Goal: Complete application form: Complete application form

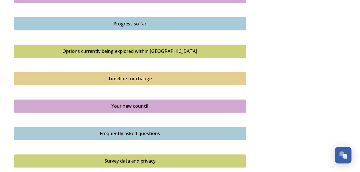
scroll to position [270, 0]
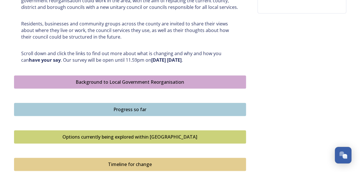
click at [114, 81] on div "Background to Local Government Reorganisation" at bounding box center [130, 82] width 226 height 7
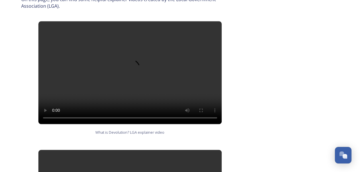
scroll to position [344, 0]
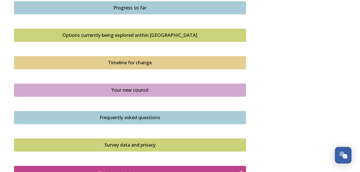
scroll to position [373, 0]
click at [130, 36] on div "Options currently being explored within West Sussex" at bounding box center [130, 35] width 226 height 7
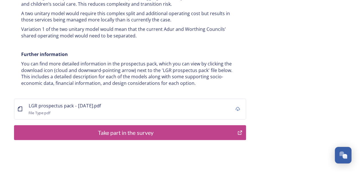
scroll to position [1092, 0]
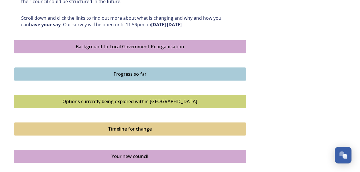
scroll to position [315, 0]
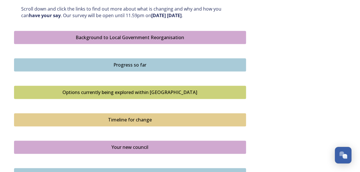
click at [138, 62] on div "Progress so far" at bounding box center [130, 65] width 226 height 7
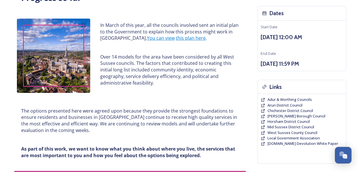
scroll to position [50, 0]
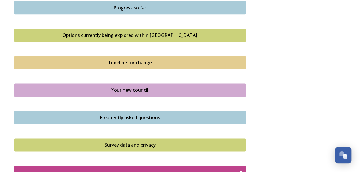
scroll to position [401, 0]
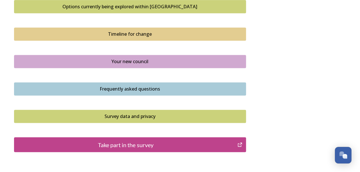
click at [126, 32] on div "Timeline for change" at bounding box center [130, 34] width 226 height 7
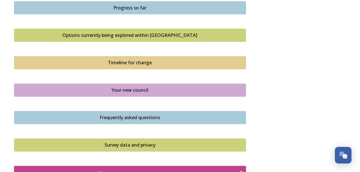
scroll to position [401, 0]
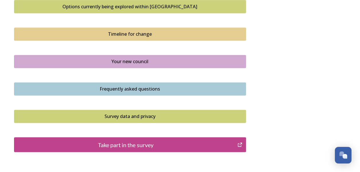
click at [138, 60] on div "Your new council" at bounding box center [130, 61] width 226 height 7
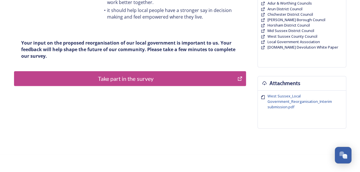
scroll to position [165, 0]
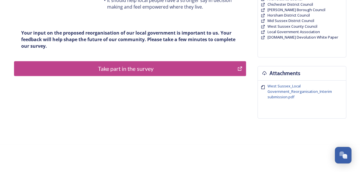
click at [140, 67] on div "Take part in the survey" at bounding box center [125, 68] width 217 height 9
click at [133, 71] on div "Take part in the survey" at bounding box center [125, 68] width 217 height 9
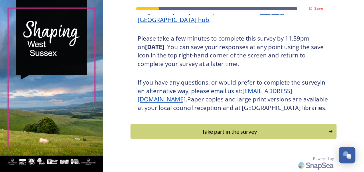
scroll to position [103, 0]
click at [217, 130] on div "Take part in the survey" at bounding box center [230, 132] width 194 height 9
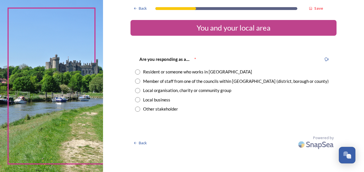
click at [138, 81] on input "radio" at bounding box center [137, 81] width 5 height 5
radio input "true"
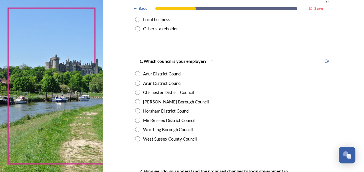
scroll to position [86, 0]
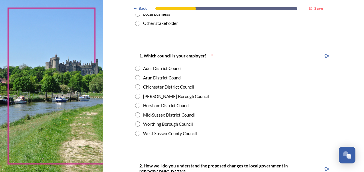
click at [136, 132] on input "radio" at bounding box center [137, 133] width 5 height 5
radio input "true"
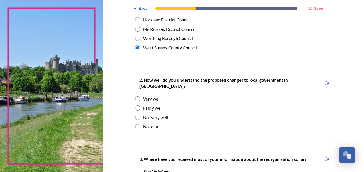
scroll to position [201, 0]
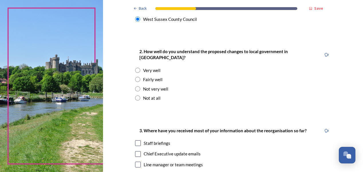
click at [135, 77] on input "radio" at bounding box center [137, 79] width 5 height 5
radio input "true"
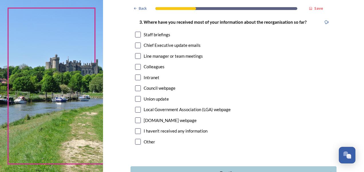
scroll to position [315, 0]
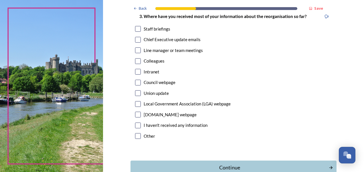
click at [138, 26] on input "checkbox" at bounding box center [138, 29] width 6 height 6
checkbox input "true"
click at [136, 37] on input "checkbox" at bounding box center [138, 40] width 6 height 6
checkbox input "true"
click at [135, 48] on input "checkbox" at bounding box center [138, 51] width 6 height 6
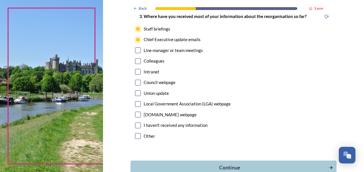
checkbox input "true"
click at [207, 164] on div "Continue" at bounding box center [230, 168] width 194 height 8
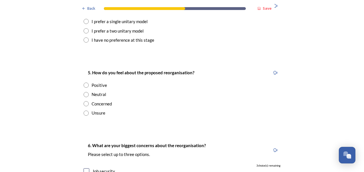
scroll to position [716, 0]
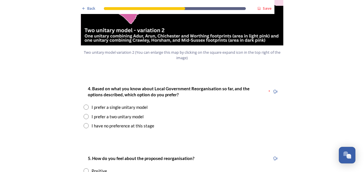
click at [84, 105] on input "radio" at bounding box center [86, 107] width 5 height 5
radio input "true"
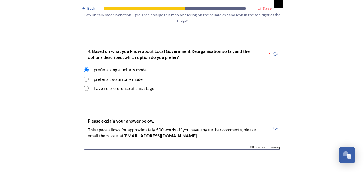
scroll to position [745, 0]
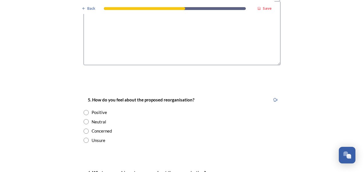
scroll to position [917, 0]
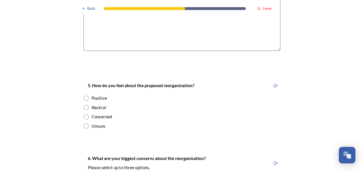
type textarea "I believe it will cut costs and provide consistency of services throughout West…"
click at [85, 96] on input "radio" at bounding box center [86, 98] width 5 height 5
radio input "true"
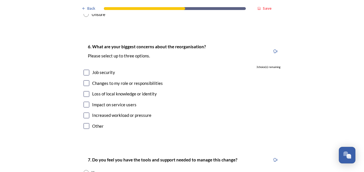
scroll to position [1032, 0]
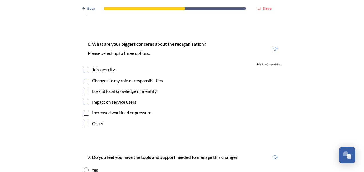
click at [84, 67] on input "checkbox" at bounding box center [87, 70] width 6 height 6
checkbox input "true"
click at [84, 78] on input "checkbox" at bounding box center [87, 81] width 6 height 6
checkbox input "true"
click at [84, 89] on input "checkbox" at bounding box center [87, 92] width 6 height 6
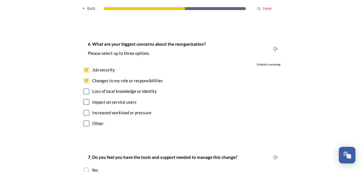
checkbox input "true"
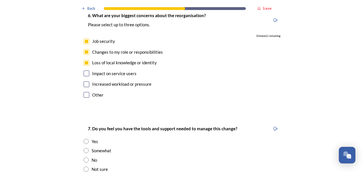
click at [85, 71] on input "checkbox" at bounding box center [87, 74] width 6 height 6
click at [84, 71] on input "checkbox" at bounding box center [87, 74] width 6 height 6
checkbox input "false"
click at [84, 39] on input "checkbox" at bounding box center [87, 42] width 6 height 6
checkbox input "false"
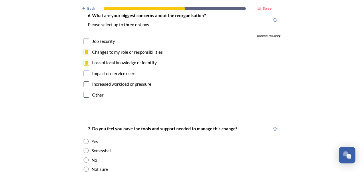
click at [86, 82] on input "checkbox" at bounding box center [87, 85] width 6 height 6
checkbox input "true"
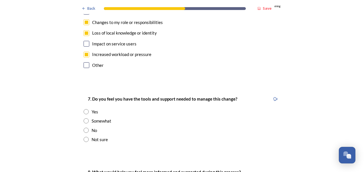
scroll to position [1118, 0]
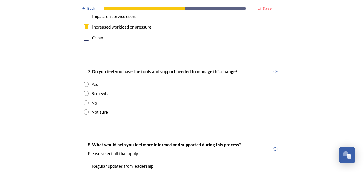
click at [84, 91] on input "radio" at bounding box center [86, 93] width 5 height 5
radio input "true"
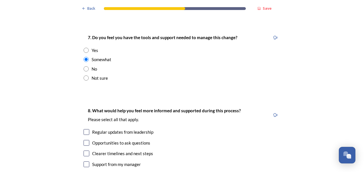
scroll to position [1146, 0]
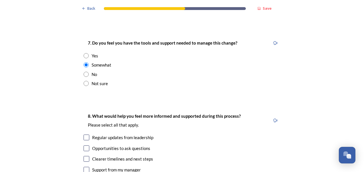
click at [84, 53] on input "radio" at bounding box center [86, 55] width 5 height 5
radio input "true"
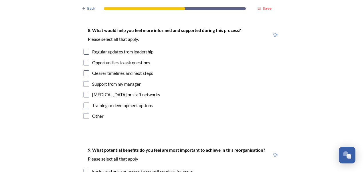
scroll to position [1203, 0]
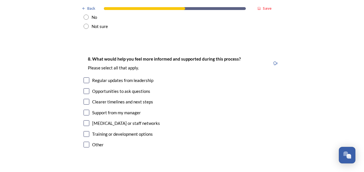
click at [85, 78] on input "checkbox" at bounding box center [87, 81] width 6 height 6
checkbox input "true"
click at [86, 89] on input "checkbox" at bounding box center [87, 92] width 6 height 6
checkbox input "true"
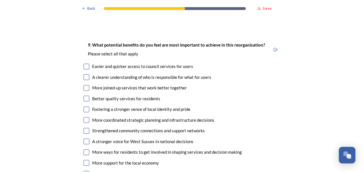
scroll to position [1347, 0]
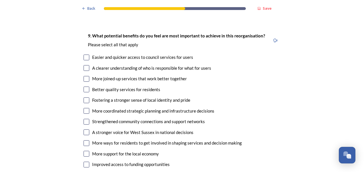
click at [84, 55] on input "checkbox" at bounding box center [87, 58] width 6 height 6
checkbox input "true"
click at [86, 76] on input "checkbox" at bounding box center [87, 79] width 6 height 6
checkbox input "true"
click at [86, 108] on input "checkbox" at bounding box center [87, 111] width 6 height 6
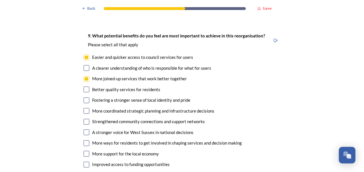
checkbox input "true"
click at [84, 55] on input "checkbox" at bounding box center [87, 58] width 6 height 6
checkbox input "false"
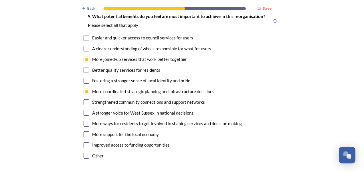
scroll to position [1375, 0]
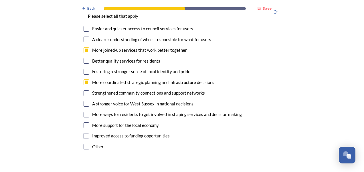
click at [86, 123] on input "checkbox" at bounding box center [87, 126] width 6 height 6
checkbox input "true"
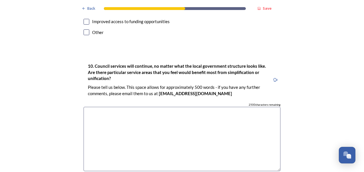
scroll to position [1519, 0]
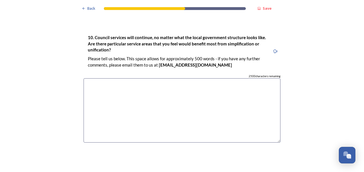
click at [112, 79] on textarea at bounding box center [182, 111] width 197 height 64
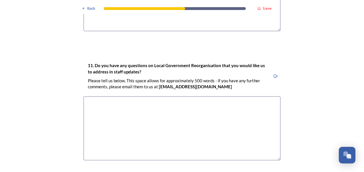
scroll to position [1662, 0]
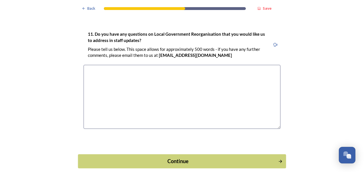
click at [162, 158] on div "Continue" at bounding box center [178, 162] width 194 height 8
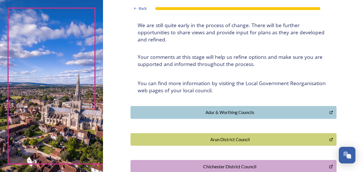
scroll to position [0, 0]
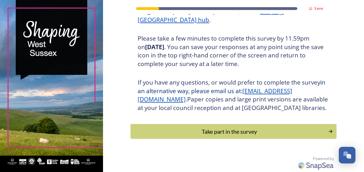
scroll to position [103, 0]
click at [204, 130] on div "Take part in the survey" at bounding box center [230, 132] width 194 height 9
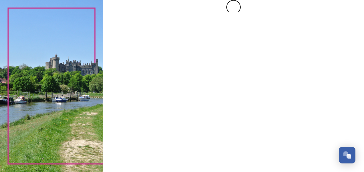
scroll to position [0, 0]
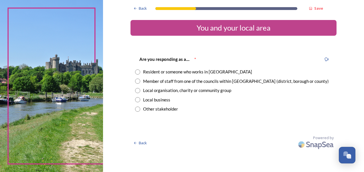
click at [139, 73] on input "radio" at bounding box center [137, 72] width 5 height 5
radio input "true"
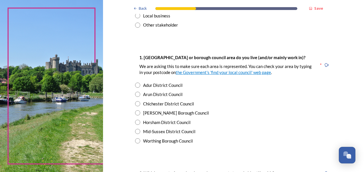
scroll to position [86, 0]
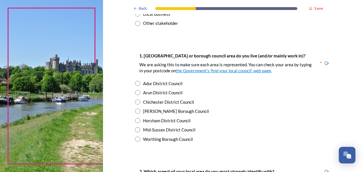
click at [135, 92] on input "radio" at bounding box center [137, 92] width 5 height 5
radio input "true"
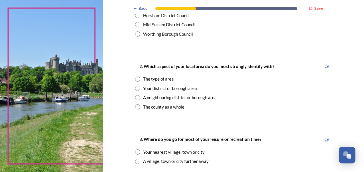
scroll to position [201, 0]
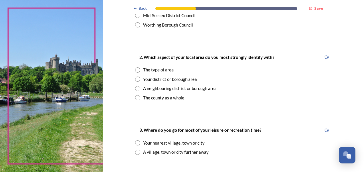
click at [135, 79] on input "radio" at bounding box center [137, 79] width 5 height 5
radio input "true"
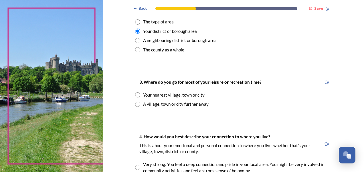
scroll to position [258, 0]
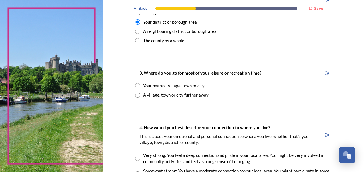
click at [135, 86] on input "radio" at bounding box center [137, 85] width 5 height 5
radio input "true"
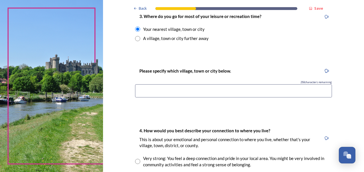
scroll to position [315, 0]
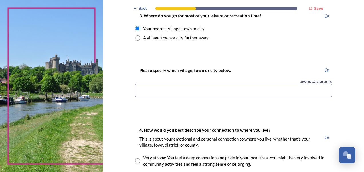
click at [152, 89] on input at bounding box center [233, 90] width 197 height 13
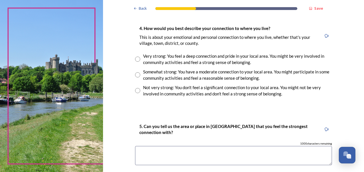
scroll to position [430, 0]
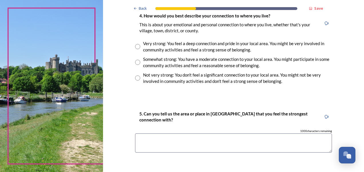
type input "Rustington"
click at [135, 62] on input "radio" at bounding box center [137, 62] width 5 height 5
radio input "true"
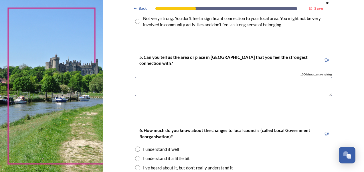
scroll to position [487, 0]
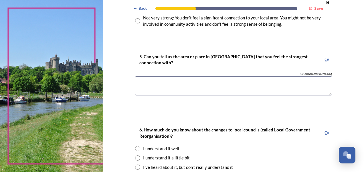
click at [161, 79] on textarea at bounding box center [233, 86] width 197 height 19
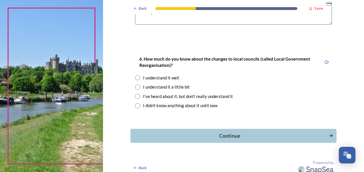
scroll to position [562, 0]
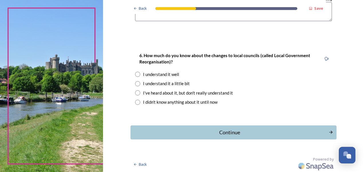
type textarea "Rustington"
click at [137, 76] on input "radio" at bounding box center [137, 74] width 5 height 5
radio input "true"
click at [221, 134] on div "Continue" at bounding box center [230, 133] width 194 height 8
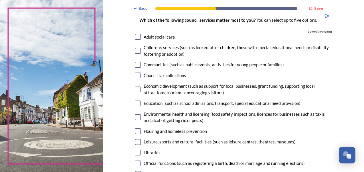
scroll to position [57, 0]
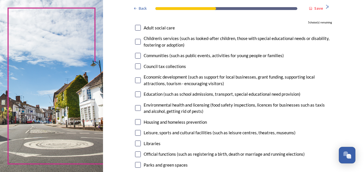
click at [136, 29] on input "checkbox" at bounding box center [138, 28] width 6 height 6
checkbox input "true"
click at [136, 41] on input "checkbox" at bounding box center [138, 42] width 6 height 6
checkbox input "true"
click at [138, 66] on input "checkbox" at bounding box center [138, 67] width 6 height 6
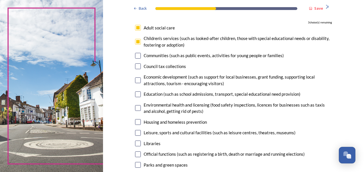
checkbox input "true"
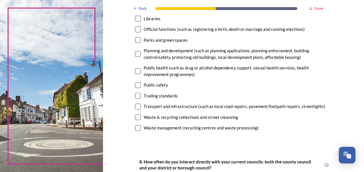
scroll to position [201, 0]
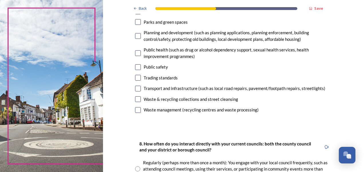
click at [136, 110] on input "checkbox" at bounding box center [138, 110] width 6 height 6
checkbox input "true"
click at [137, 55] on input "checkbox" at bounding box center [138, 53] width 6 height 6
checkbox input "true"
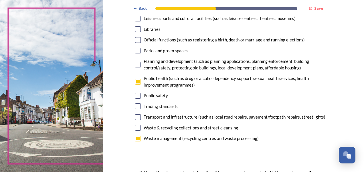
click at [136, 63] on input "checkbox" at bounding box center [138, 65] width 6 height 6
click at [135, 63] on input "checkbox" at bounding box center [138, 65] width 6 height 6
checkbox input "false"
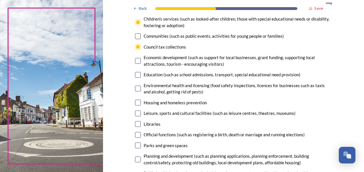
scroll to position [86, 0]
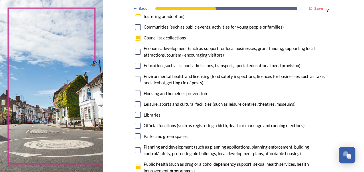
click at [135, 66] on input "checkbox" at bounding box center [138, 66] width 6 height 6
checkbox input "false"
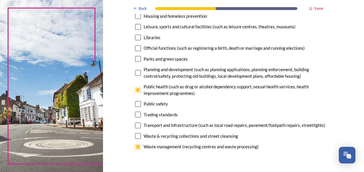
scroll to position [172, 0]
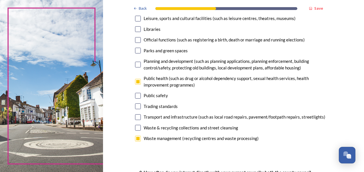
click at [136, 82] on input "checkbox" at bounding box center [138, 82] width 6 height 6
checkbox input "false"
click at [136, 139] on input "checkbox" at bounding box center [138, 139] width 6 height 6
click at [135, 138] on input "checkbox" at bounding box center [138, 139] width 6 height 6
checkbox input "true"
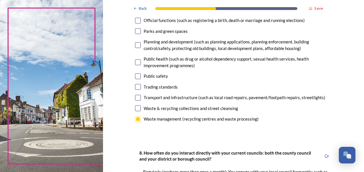
scroll to position [201, 0]
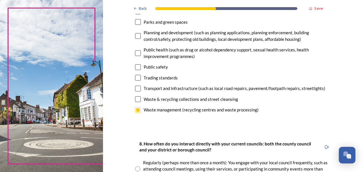
click at [138, 38] on input "checkbox" at bounding box center [138, 36] width 6 height 6
checkbox input "true"
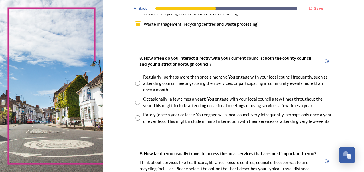
scroll to position [315, 0]
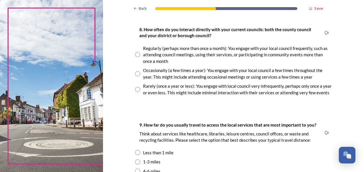
click at [136, 55] on input "radio" at bounding box center [137, 54] width 5 height 5
radio input "true"
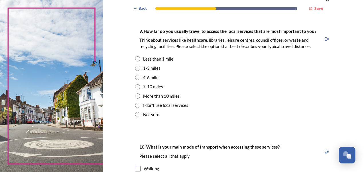
scroll to position [401, 0]
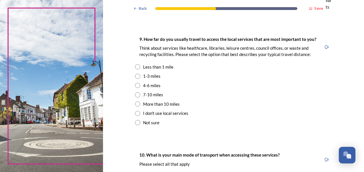
click at [135, 96] on input "radio" at bounding box center [137, 95] width 5 height 5
radio input "true"
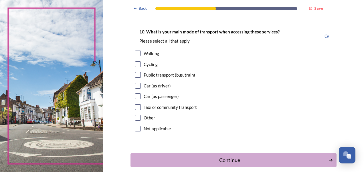
scroll to position [516, 0]
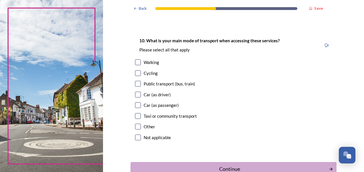
click at [136, 95] on input "checkbox" at bounding box center [138, 95] width 6 height 6
checkbox input "true"
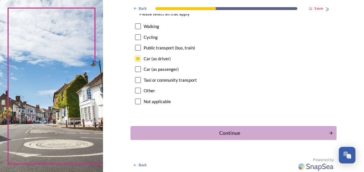
scroll to position [553, 0]
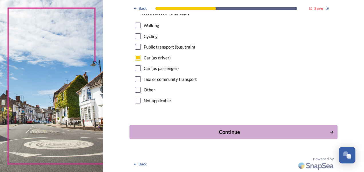
click at [242, 134] on div "Continue" at bounding box center [230, 133] width 194 height 8
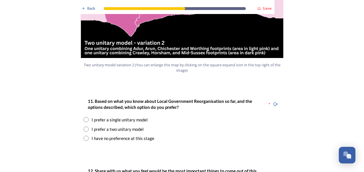
scroll to position [745, 0]
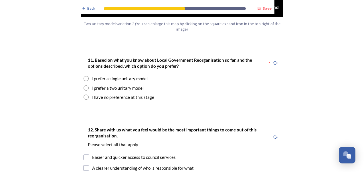
click at [84, 76] on input "radio" at bounding box center [86, 78] width 5 height 5
radio input "true"
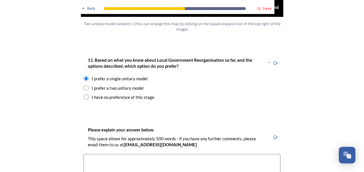
scroll to position [802, 0]
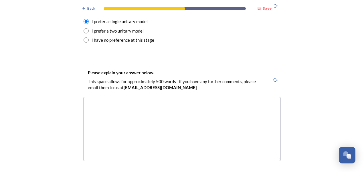
click at [130, 97] on textarea at bounding box center [182, 129] width 197 height 64
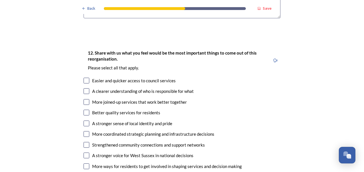
scroll to position [974, 0]
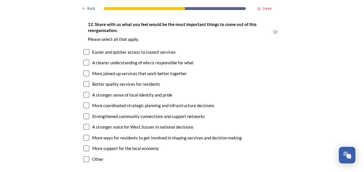
type textarea "I believe it will be more cost effective, therefore, provide better quality ser…"
click at [85, 60] on input "checkbox" at bounding box center [87, 63] width 6 height 6
checkbox input "true"
click at [86, 71] on input "checkbox" at bounding box center [87, 74] width 6 height 6
checkbox input "true"
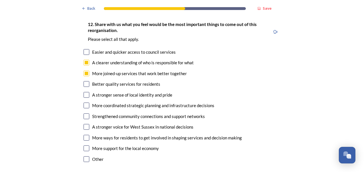
click at [86, 81] on input "checkbox" at bounding box center [87, 84] width 6 height 6
checkbox input "true"
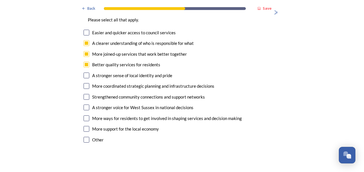
scroll to position [1003, 0]
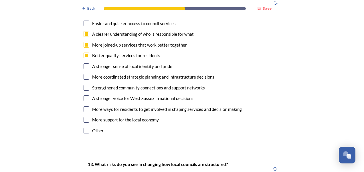
click at [84, 64] on input "checkbox" at bounding box center [87, 67] width 6 height 6
click at [85, 64] on input "checkbox" at bounding box center [87, 67] width 6 height 6
checkbox input "false"
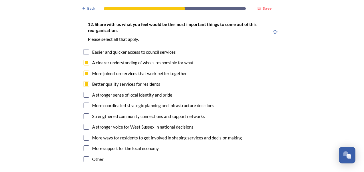
click at [85, 49] on input "checkbox" at bounding box center [87, 52] width 6 height 6
checkbox input "true"
drag, startPoint x: 85, startPoint y: 132, endPoint x: 88, endPoint y: 131, distance: 3.5
click at [86, 146] on input "checkbox" at bounding box center [87, 149] width 6 height 6
checkbox input "true"
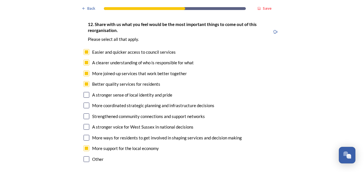
click at [85, 135] on input "checkbox" at bounding box center [87, 138] width 6 height 6
checkbox input "false"
drag, startPoint x: 83, startPoint y: 89, endPoint x: 86, endPoint y: 88, distance: 3.5
click at [84, 103] on input "checkbox" at bounding box center [87, 106] width 6 height 6
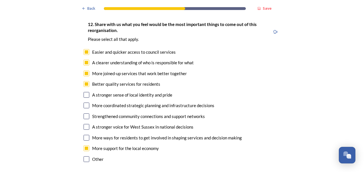
checkbox input "true"
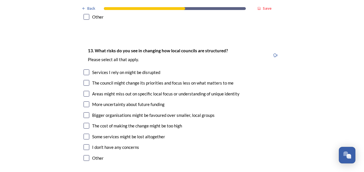
scroll to position [1118, 0]
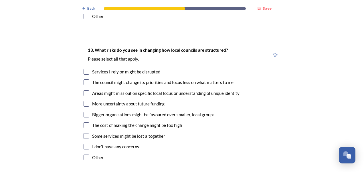
click at [85, 69] on input "checkbox" at bounding box center [87, 72] width 6 height 6
checkbox input "true"
click at [85, 80] on input "checkbox" at bounding box center [87, 83] width 6 height 6
checkbox input "true"
click at [84, 91] on input "checkbox" at bounding box center [87, 94] width 6 height 6
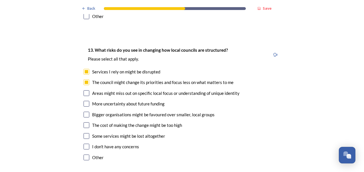
checkbox input "true"
click at [86, 101] on input "checkbox" at bounding box center [87, 104] width 6 height 6
checkbox input "false"
click at [84, 112] on input "checkbox" at bounding box center [87, 115] width 6 height 6
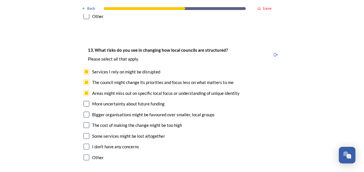
checkbox input "true"
click at [84, 123] on input "checkbox" at bounding box center [87, 126] width 6 height 6
checkbox input "true"
click at [84, 134] on input "checkbox" at bounding box center [87, 137] width 6 height 6
checkbox input "true"
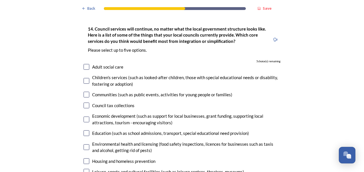
scroll to position [1289, 0]
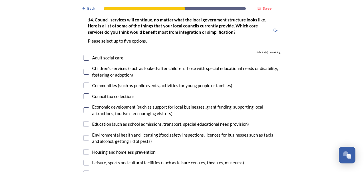
click at [85, 150] on input "checkbox" at bounding box center [87, 153] width 6 height 6
checkbox input "true"
click at [86, 94] on input "checkbox" at bounding box center [87, 97] width 6 height 6
checkbox input "true"
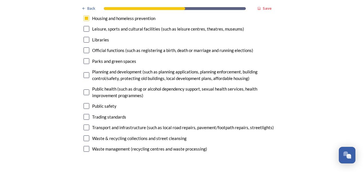
scroll to position [1433, 0]
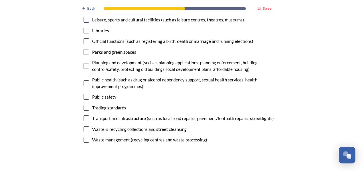
click at [84, 63] on input "checkbox" at bounding box center [87, 66] width 6 height 6
checkbox input "true"
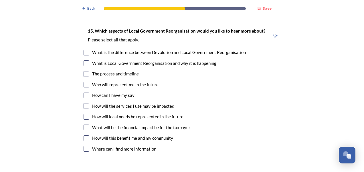
scroll to position [1605, 0]
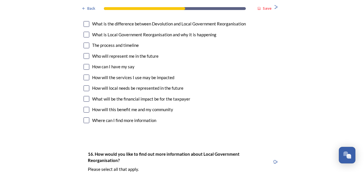
click at [85, 75] on input "checkbox" at bounding box center [87, 78] width 6 height 6
checkbox input "true"
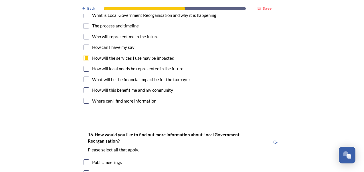
scroll to position [1633, 0]
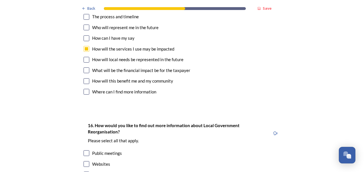
click at [84, 57] on input "checkbox" at bounding box center [87, 60] width 6 height 6
checkbox input "true"
click at [85, 68] on input "checkbox" at bounding box center [87, 71] width 6 height 6
checkbox input "true"
click at [85, 79] on input "checkbox" at bounding box center [87, 82] width 6 height 6
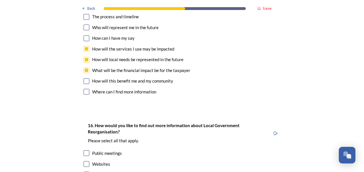
checkbox input "true"
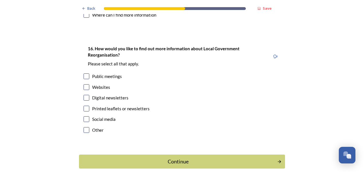
scroll to position [1719, 0]
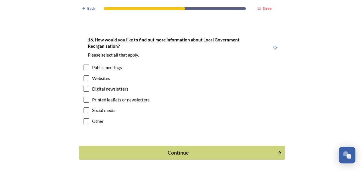
click at [85, 76] on input "checkbox" at bounding box center [87, 79] width 6 height 6
checkbox input "true"
click at [84, 86] on input "checkbox" at bounding box center [87, 89] width 6 height 6
checkbox input "true"
click at [163, 149] on div "Continue" at bounding box center [178, 153] width 194 height 8
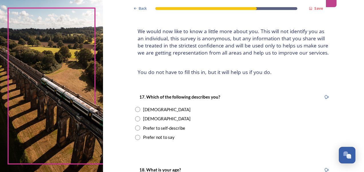
scroll to position [57, 0]
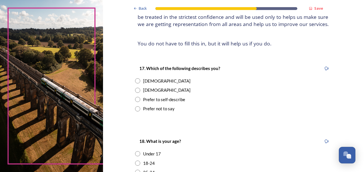
click at [135, 81] on input "radio" at bounding box center [137, 81] width 5 height 5
radio input "true"
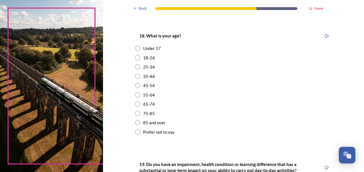
scroll to position [201, 0]
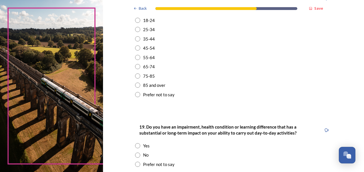
click at [137, 58] on input "radio" at bounding box center [137, 57] width 5 height 5
radio input "true"
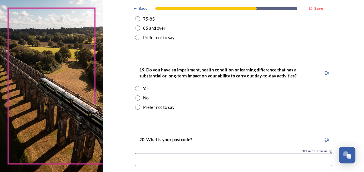
scroll to position [287, 0]
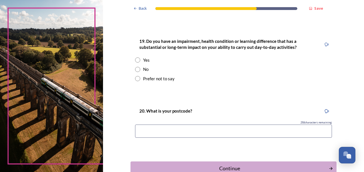
click at [135, 70] on input "radio" at bounding box center [137, 69] width 5 height 5
radio input "true"
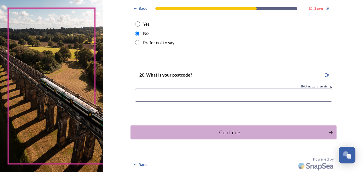
scroll to position [323, 0]
click at [171, 96] on input at bounding box center [233, 95] width 197 height 13
type input "BN16 2BX"
click at [207, 132] on div "Continue" at bounding box center [230, 133] width 194 height 8
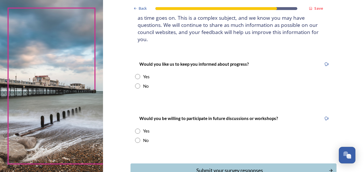
scroll to position [57, 0]
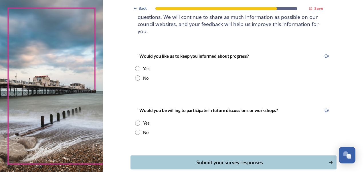
click at [135, 76] on input "radio" at bounding box center [137, 78] width 5 height 5
radio input "true"
click at [135, 130] on input "radio" at bounding box center [137, 132] width 5 height 5
radio input "true"
click at [222, 159] on div "Submit your survey responses" at bounding box center [230, 163] width 194 height 8
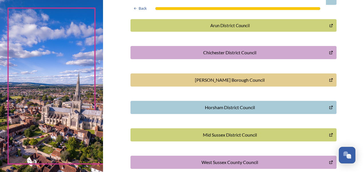
scroll to position [195, 0]
